Goal: Information Seeking & Learning: Check status

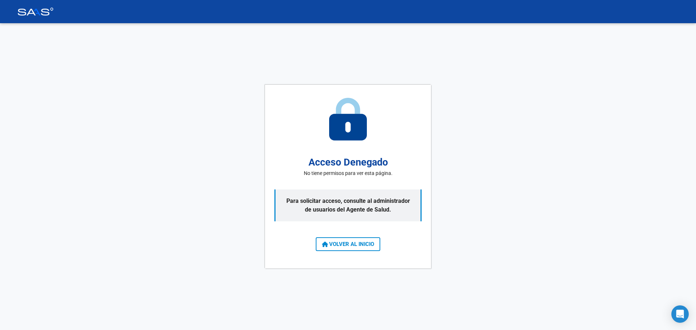
click at [325, 240] on button "VOLVER AL INICIO" at bounding box center [348, 245] width 65 height 14
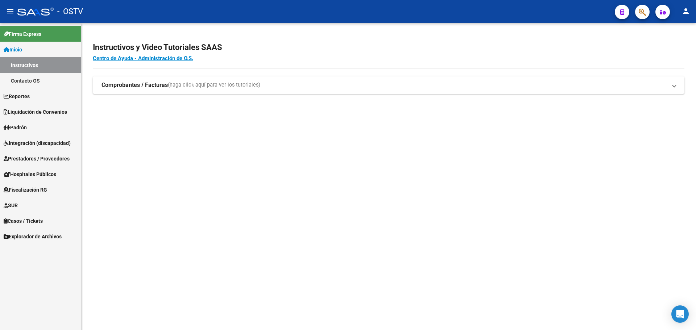
click at [252, 214] on mat-sidenav-content "Instructivos y Video Tutoriales SAAS Centro de Ayuda - Administración de O.S. C…" at bounding box center [388, 176] width 615 height 307
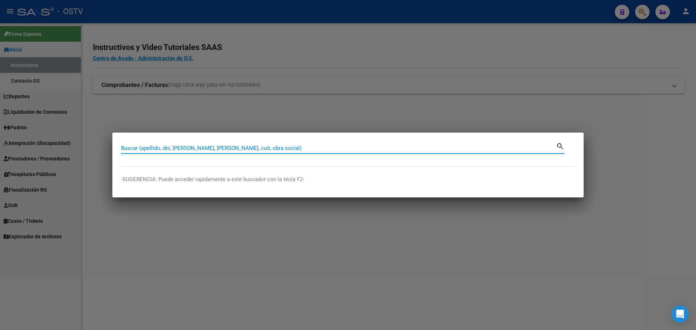
paste input "22799111"
type input "22799111"
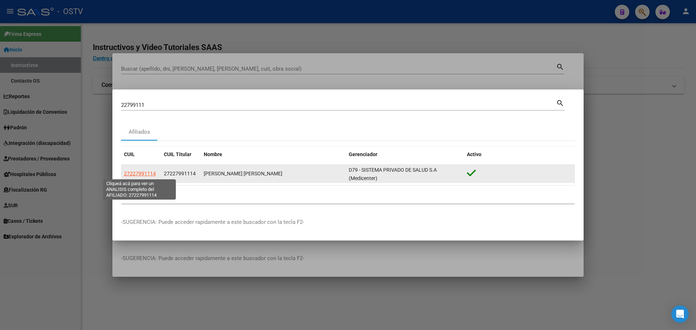
click at [136, 171] on span "27227991114" at bounding box center [140, 174] width 32 height 6
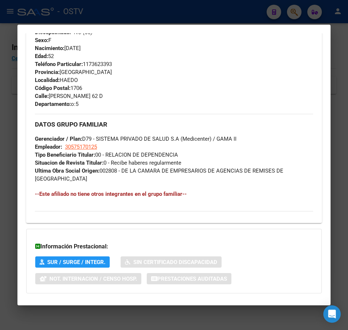
scroll to position [380, 0]
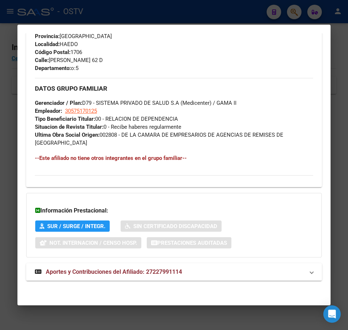
click at [131, 277] on mat-expansion-panel-header "Aportes y Contribuciones del Afiliado: 27227991114" at bounding box center [173, 271] width 295 height 17
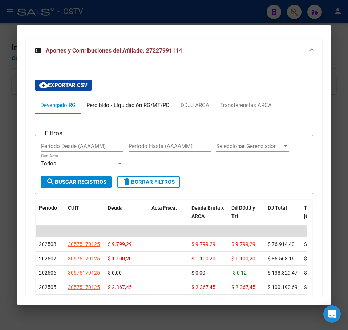
click at [113, 111] on div "Percibido - Liquidación RG/MT/PD" at bounding box center [128, 104] width 94 height 17
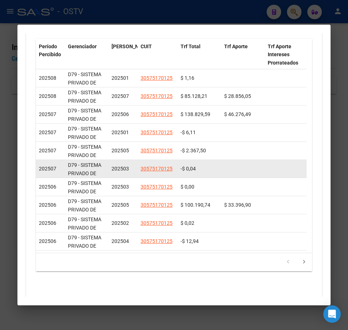
scroll to position [677, 0]
